Goal: Information Seeking & Learning: Learn about a topic

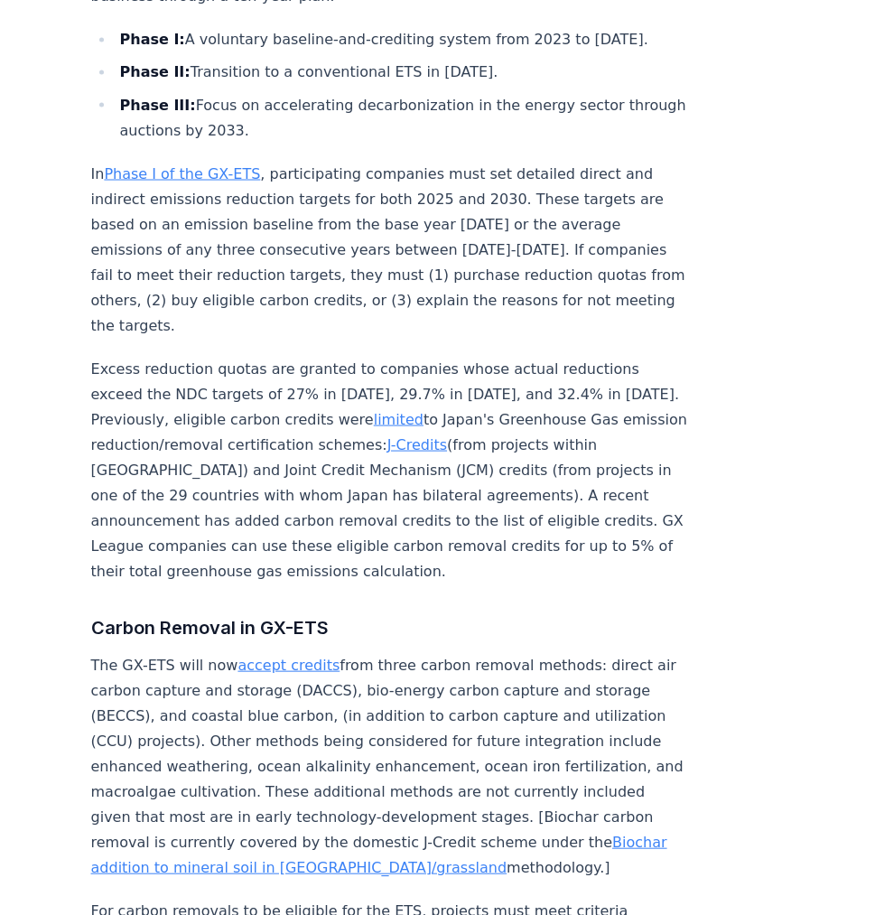
scroll to position [2167, 0]
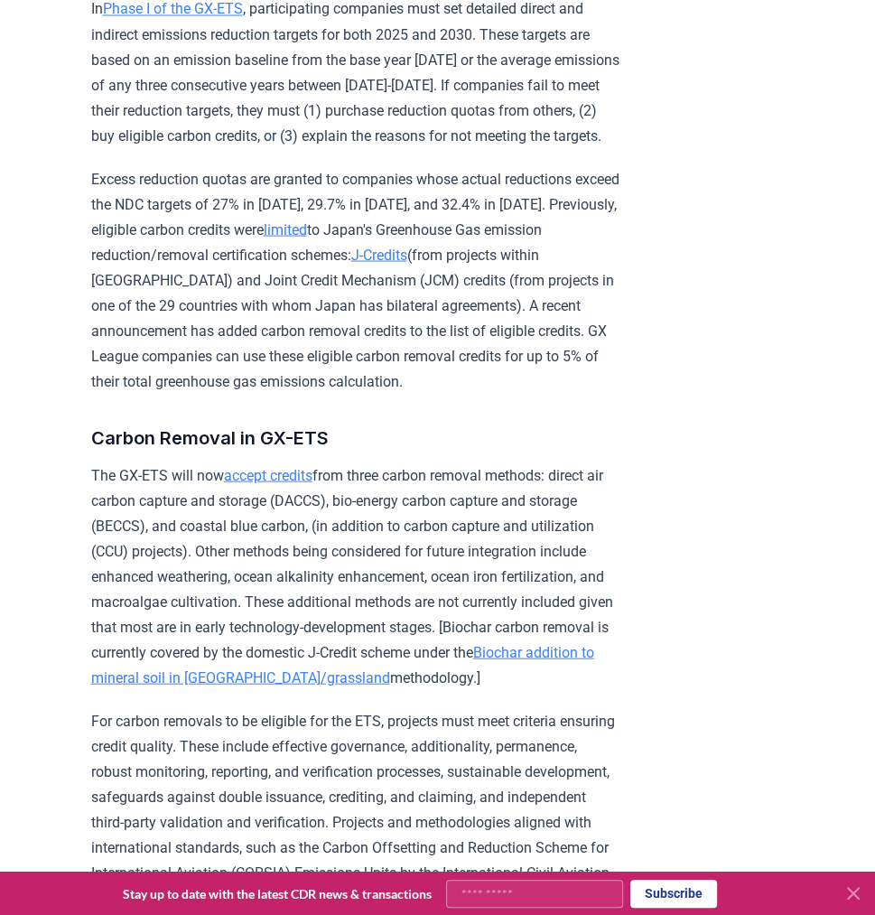
click at [268, 483] on link "accept credits" at bounding box center [268, 474] width 88 height 17
